Goal: Information Seeking & Learning: Compare options

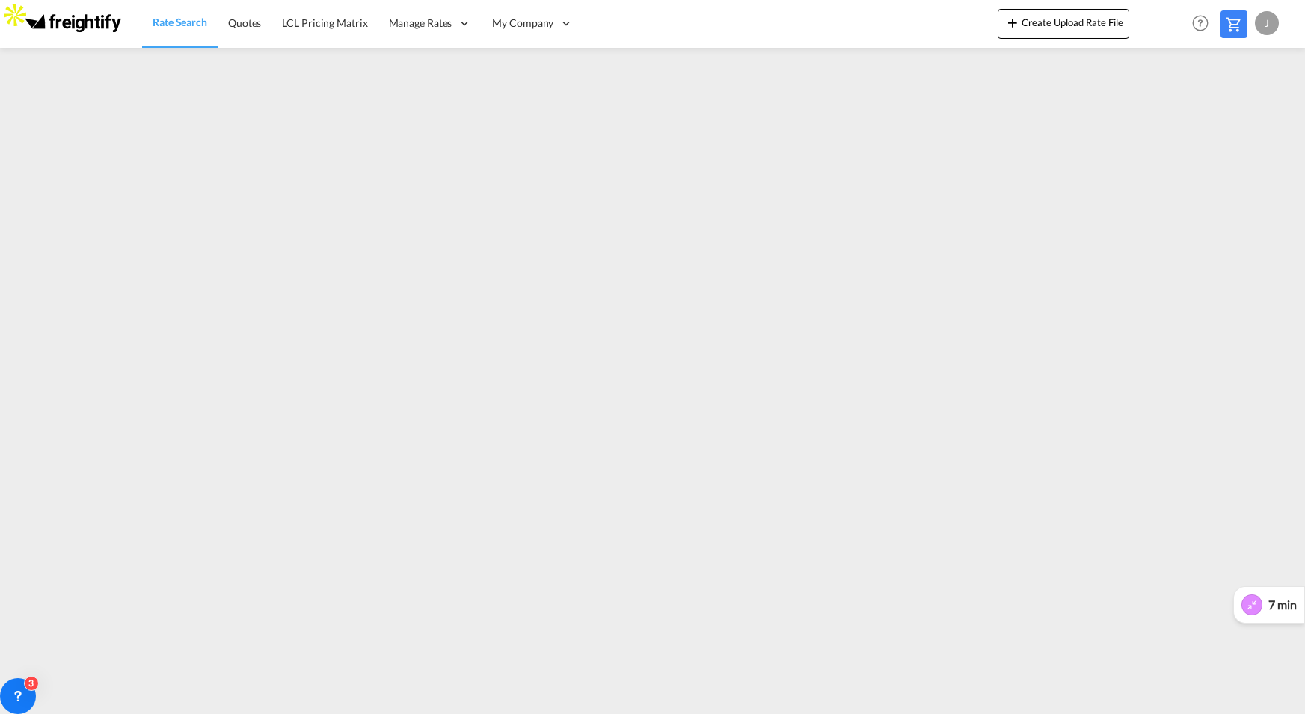
click at [1290, 599] on span "7 min" at bounding box center [1282, 605] width 28 height 16
drag, startPoint x: 1292, startPoint y: 661, endPoint x: 1787, endPoint y: 662, distance: 494.9
click at [1304, 662] on html "Rate Search Quotes LCL Pricing Matrix Manage Rates Contract Rates [GEOGRAPHIC_D…" at bounding box center [652, 357] width 1305 height 714
click at [1270, 602] on span "7 min" at bounding box center [1282, 605] width 28 height 16
click at [1275, 19] on span "7 min" at bounding box center [1282, 21] width 28 height 16
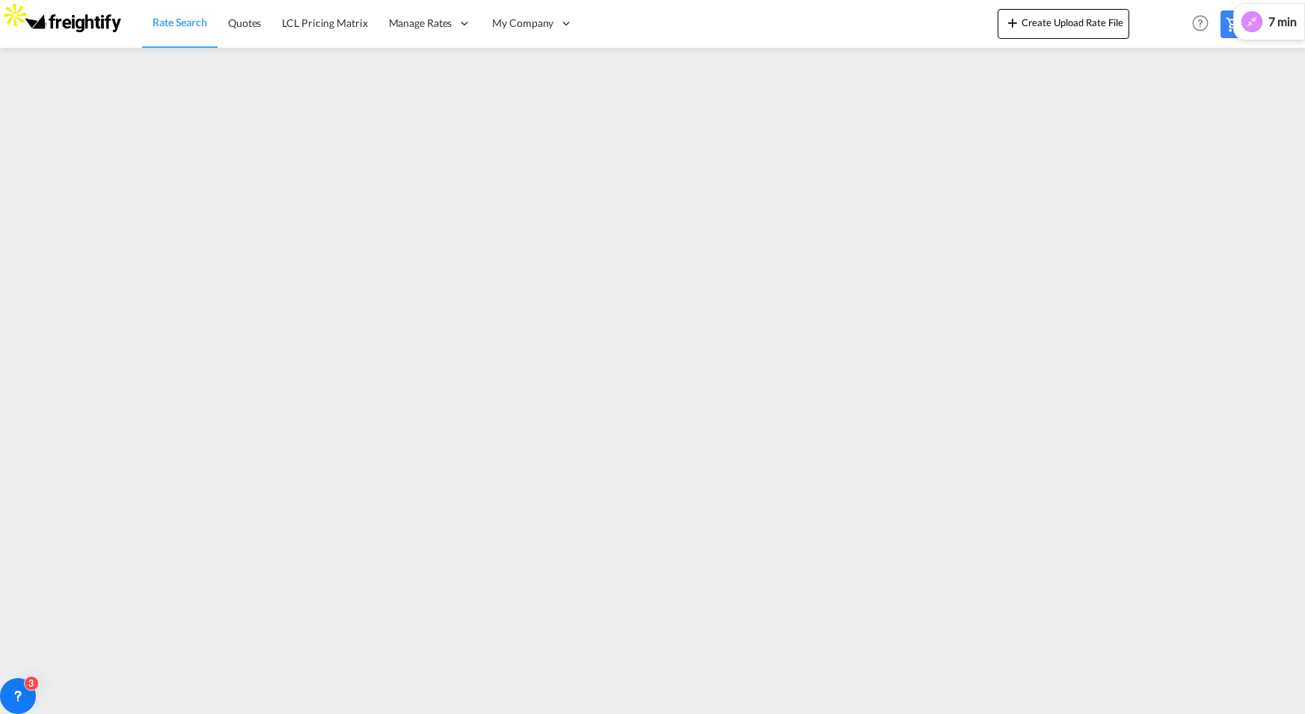
drag, startPoint x: 1284, startPoint y: 656, endPoint x: 1247, endPoint y: 42, distance: 615.6
click at [1247, 41] on body "Rate Search Quotes LCL Pricing Matrix Manage Rates Contract Rates [GEOGRAPHIC_D…" at bounding box center [652, 357] width 1305 height 714
click at [30, 30] on img at bounding box center [15, 15] width 30 height 30
click at [18, 18] on icon "button" at bounding box center [18, 18] width 0 height 0
drag, startPoint x: 1297, startPoint y: 661, endPoint x: 1289, endPoint y: 653, distance: 11.6
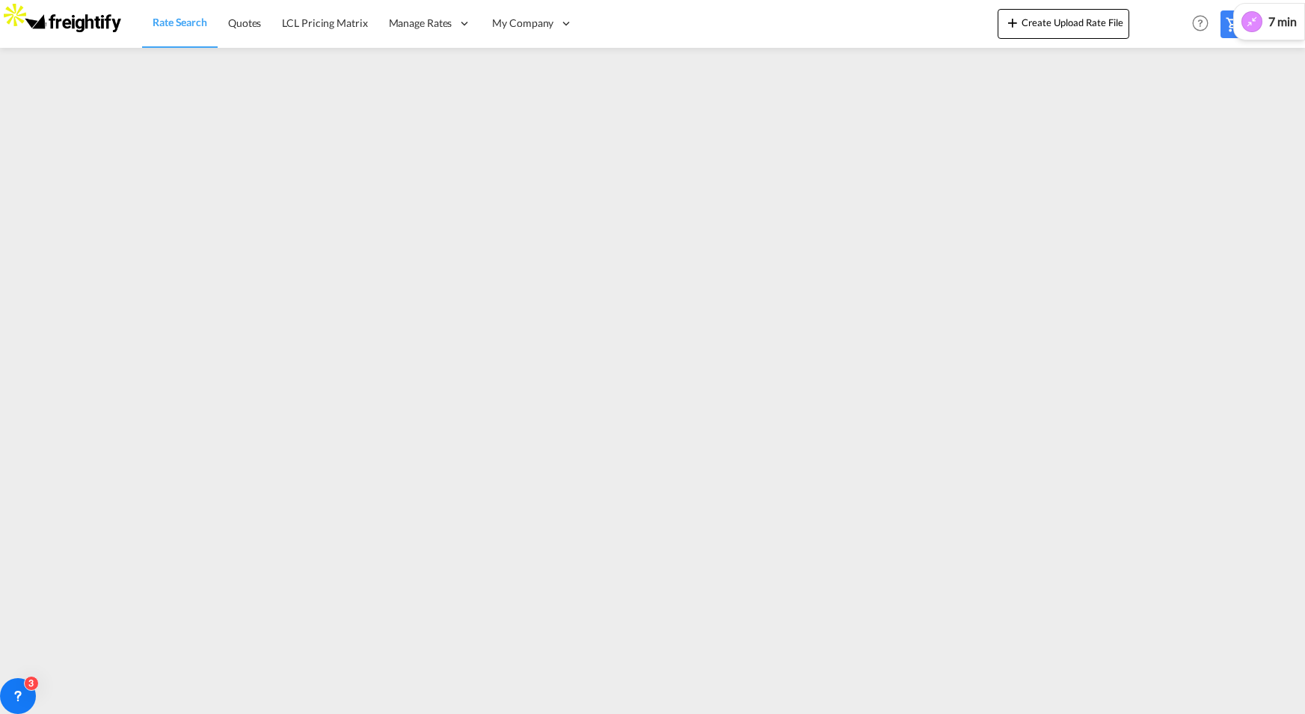
click at [1289, 30] on div at bounding box center [652, 15] width 1305 height 30
click at [224, 553] on div "Stage Cold" at bounding box center [112, 528] width 224 height 49
click at [18, 18] on icon "button" at bounding box center [18, 18] width 0 height 0
drag, startPoint x: 1294, startPoint y: 660, endPoint x: 1256, endPoint y: -61, distance: 722.4
click at [1256, 0] on html "Rate Search Quotes LCL Pricing Matrix Manage Rates Contract Rates [GEOGRAPHIC_D…" at bounding box center [652, 357] width 1305 height 714
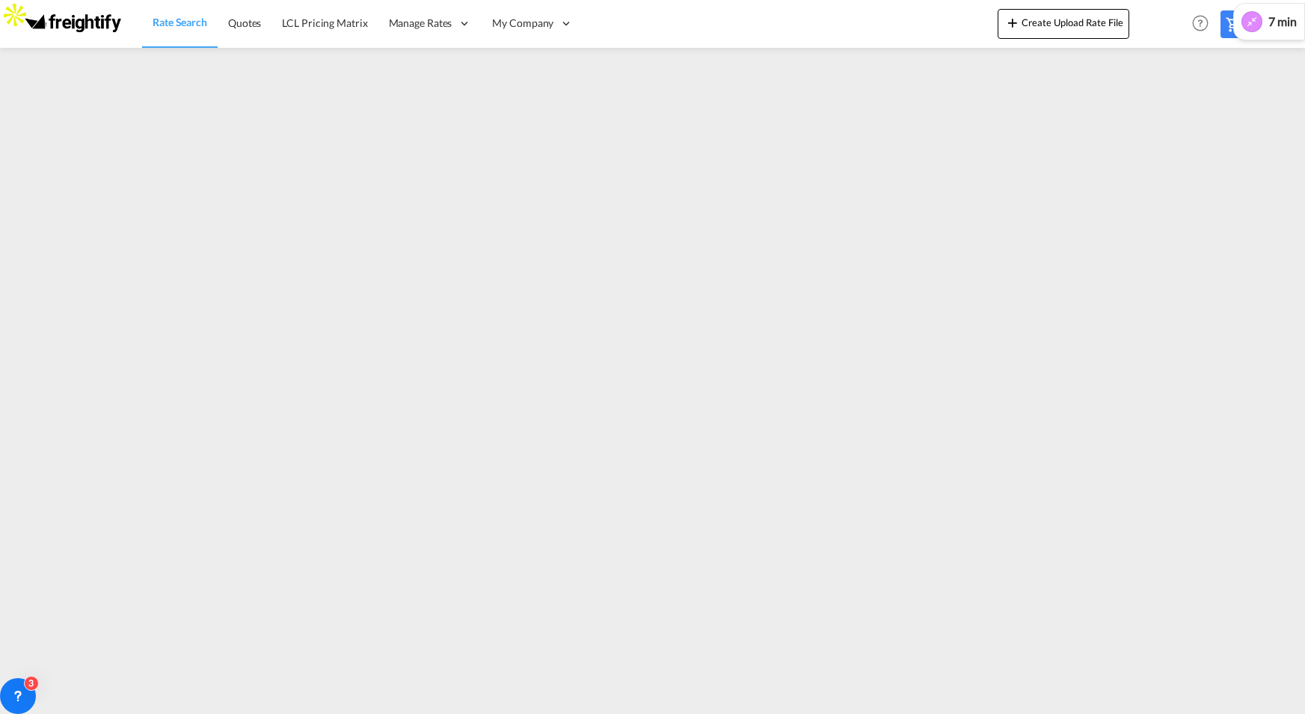
click at [1296, 19] on span "7 min" at bounding box center [1282, 21] width 28 height 16
